Goal: Register for event/course

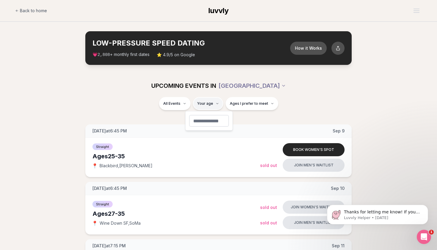
type input "**"
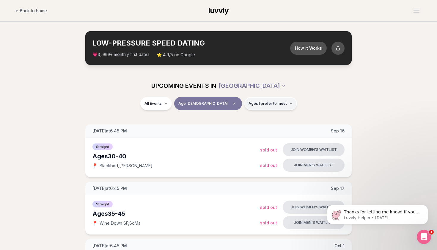
click at [266, 101] on span "Ages I prefer to meet" at bounding box center [268, 103] width 38 height 5
click at [301, 102] on div "All Events Age [DEMOGRAPHIC_DATA] Ages I prefer to meet" at bounding box center [218, 104] width 333 height 15
click at [233, 103] on icon "Clear age" at bounding box center [235, 104] width 4 height 4
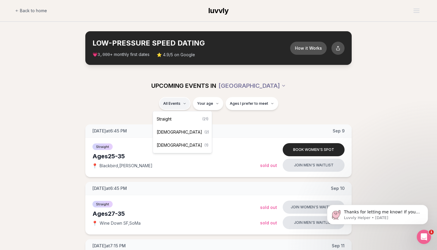
click at [175, 134] on span "[DEMOGRAPHIC_DATA]" at bounding box center [179, 132] width 45 height 6
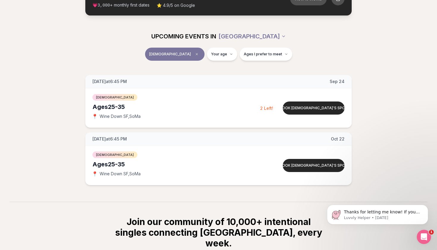
scroll to position [59, 0]
